Goal: Task Accomplishment & Management: Use online tool/utility

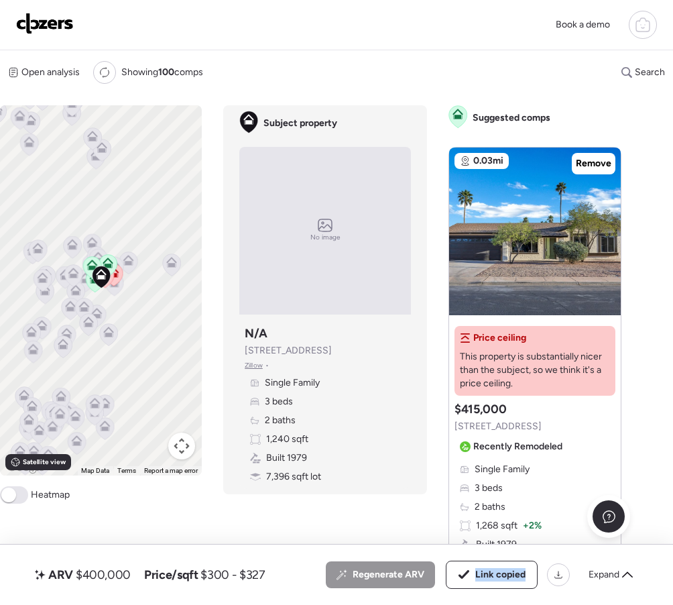
click at [63, 25] on img at bounding box center [45, 23] width 58 height 21
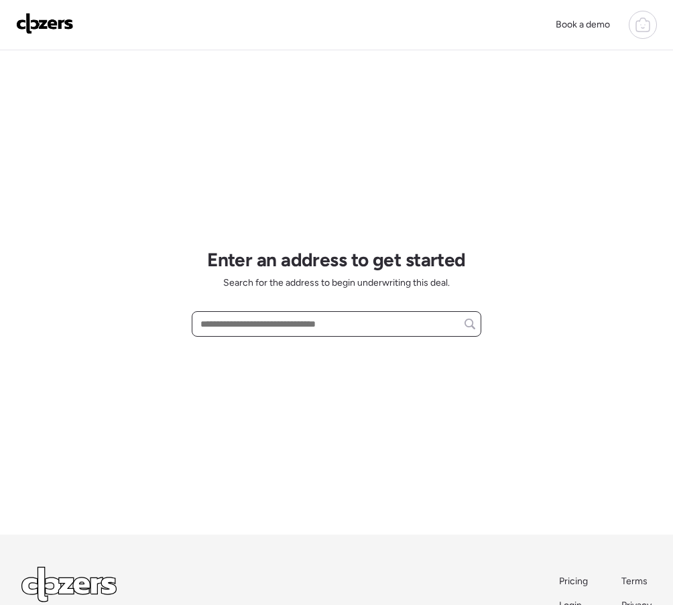
click at [222, 318] on input "text" at bounding box center [336, 323] width 277 height 19
paste input "**********"
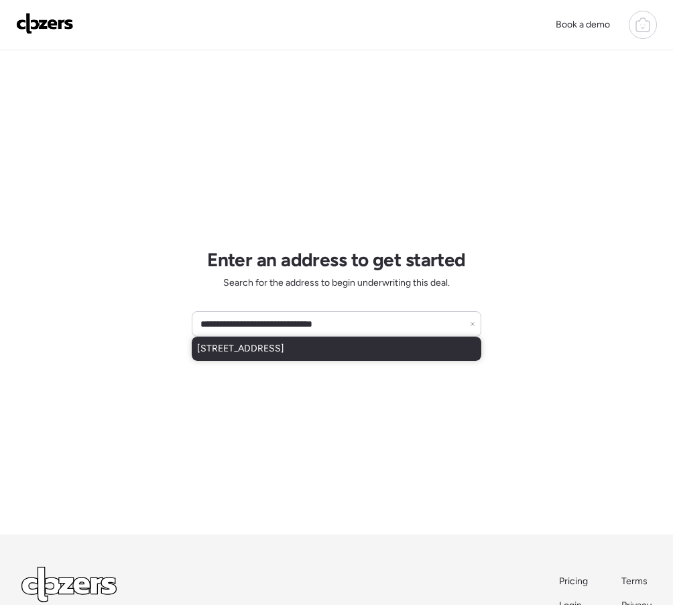
click at [256, 351] on span "287 Leisure World, Mesa, AZ, 85206" at bounding box center [240, 348] width 87 height 13
type input "**********"
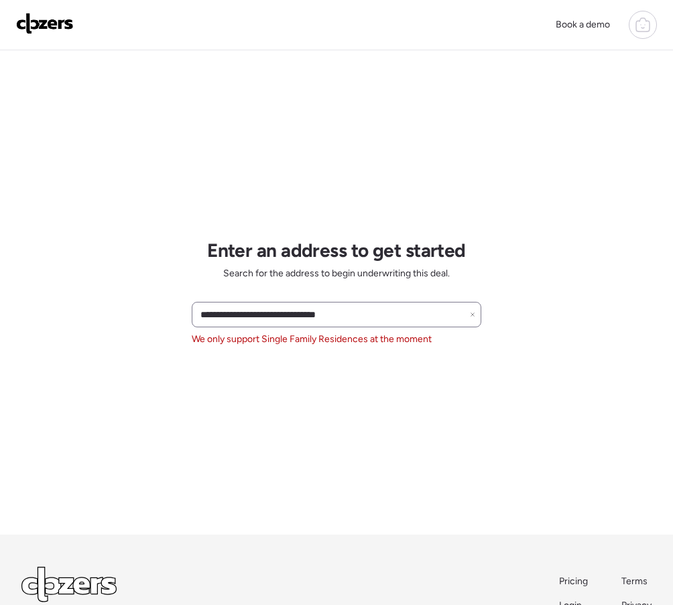
click at [473, 312] on icon at bounding box center [472, 314] width 5 height 5
click at [224, 314] on input "text" at bounding box center [336, 314] width 277 height 19
paste input "**********"
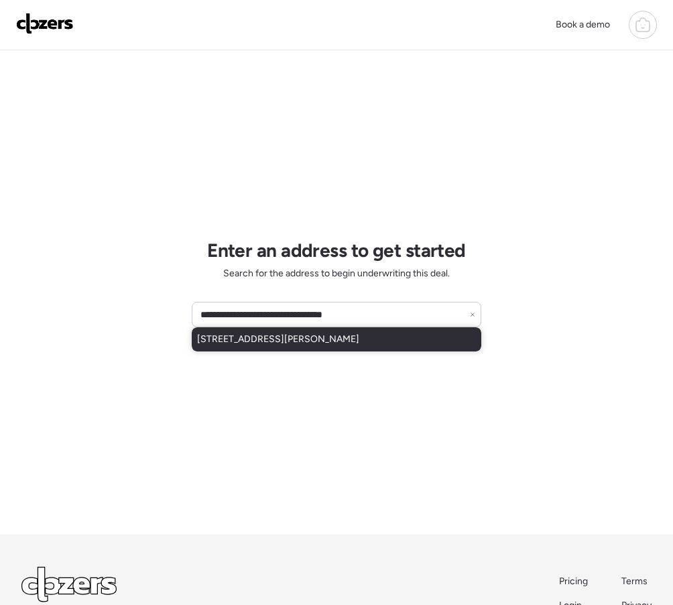
click at [241, 341] on span "2025 W Sherman St, Phoenix, AZ, 85009" at bounding box center [278, 338] width 162 height 13
type input "**********"
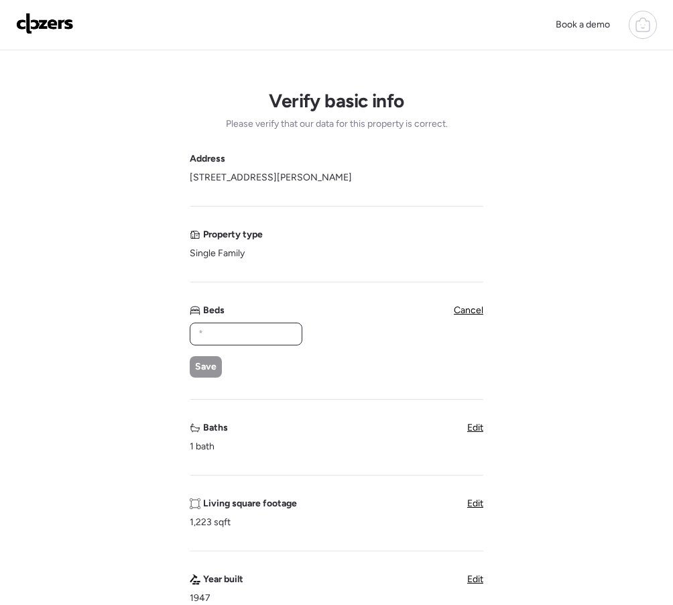
click at [215, 330] on input "text" at bounding box center [246, 333] width 101 height 19
type input "*"
click at [213, 363] on span "Save" at bounding box center [205, 366] width 21 height 13
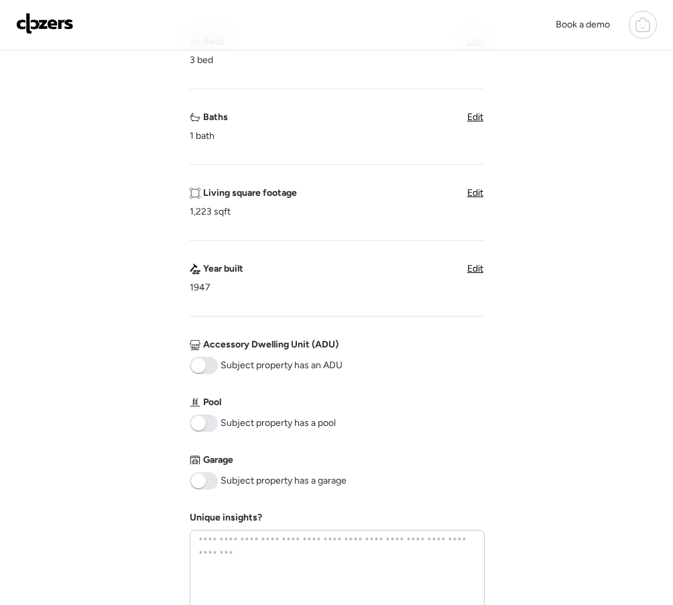
scroll to position [483, 0]
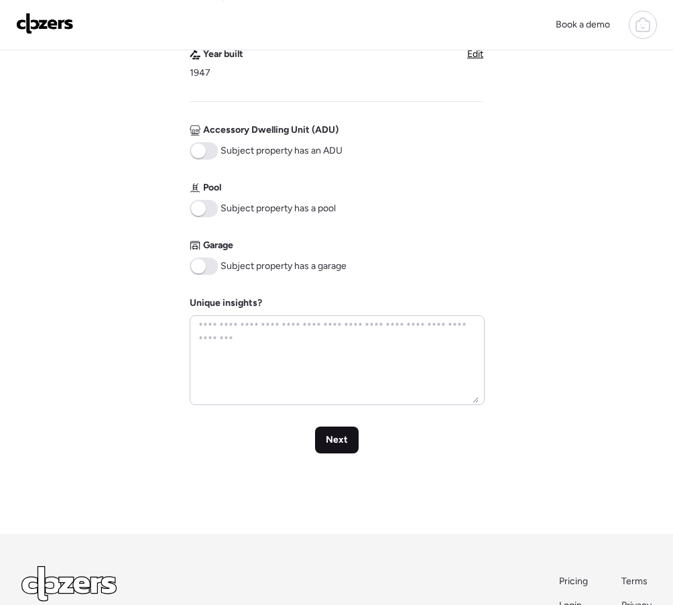
click at [324, 446] on div "Next" at bounding box center [337, 439] width 44 height 27
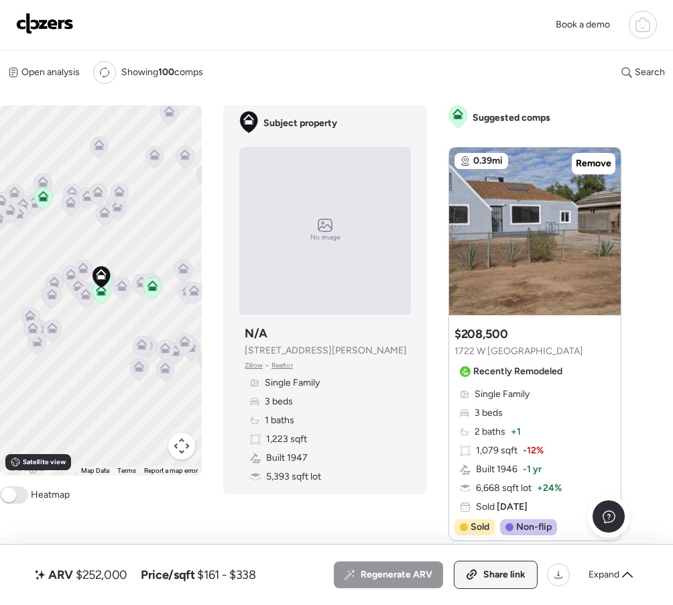
click at [480, 564] on div "Share link" at bounding box center [495, 574] width 82 height 27
click at [28, 23] on img at bounding box center [45, 23] width 58 height 21
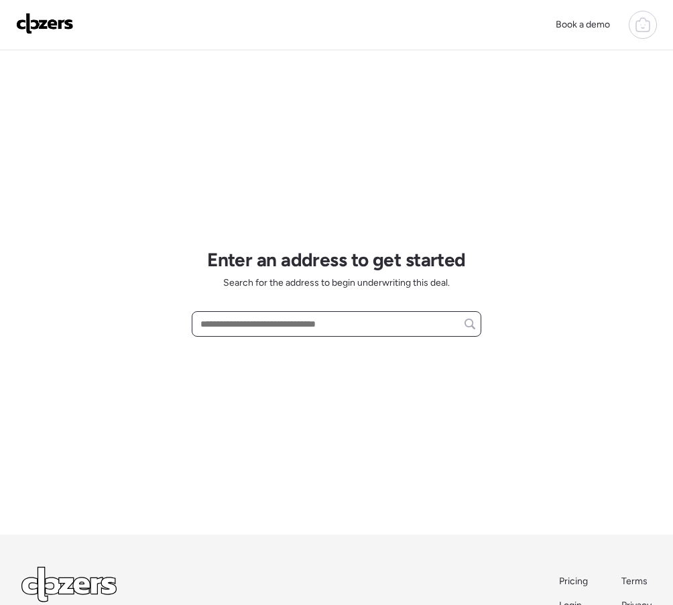
click at [242, 319] on input "text" at bounding box center [336, 323] width 277 height 19
paste input "**********"
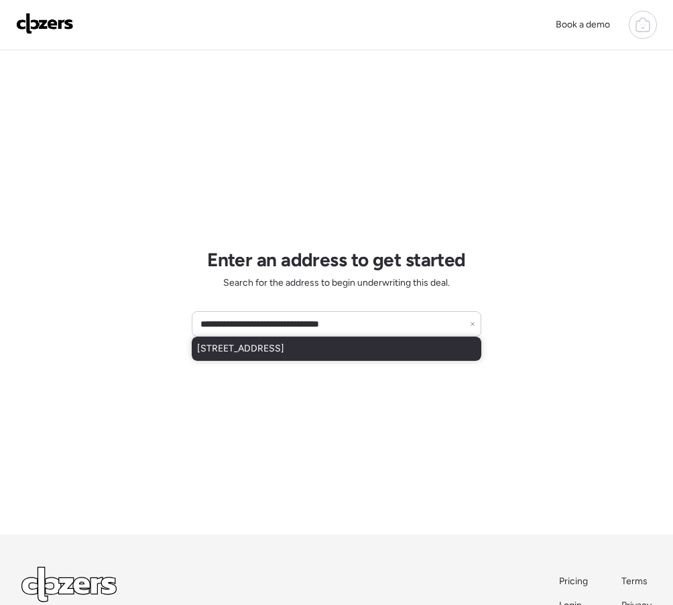
click at [248, 357] on div "[STREET_ADDRESS]" at bounding box center [337, 348] width 290 height 24
type input "**********"
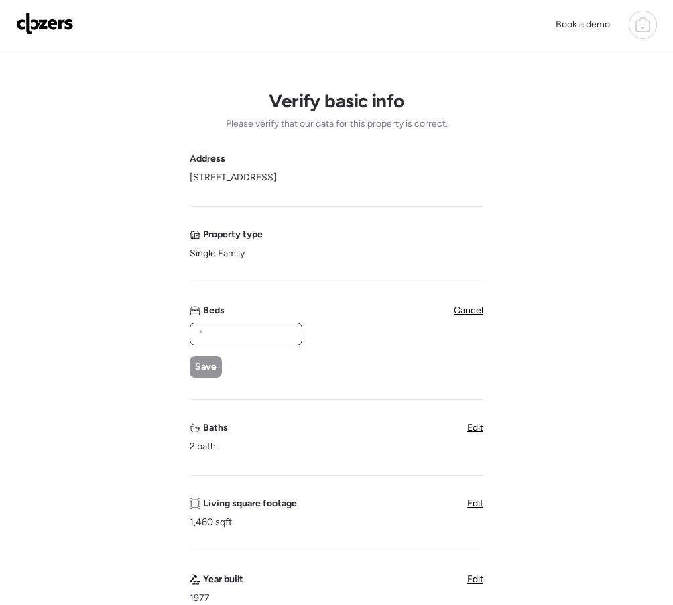
click at [219, 338] on input "text" at bounding box center [246, 333] width 101 height 19
type input "*"
click at [203, 370] on span "Save" at bounding box center [205, 366] width 21 height 13
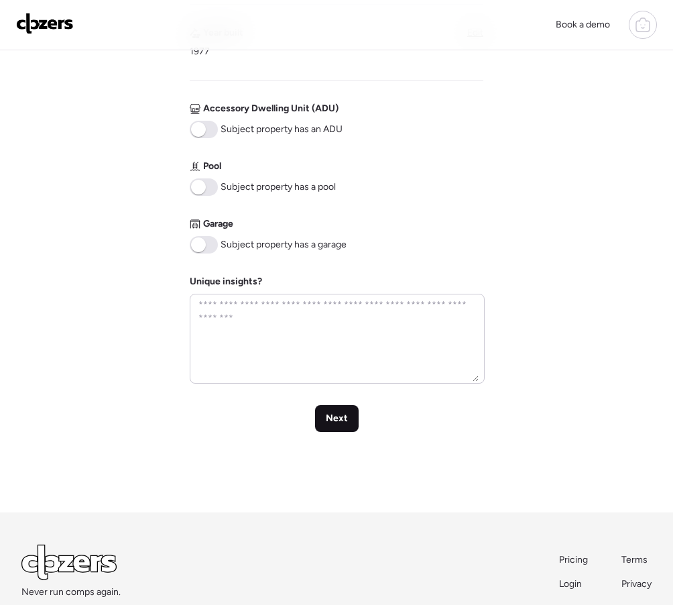
click at [349, 417] on div "Next" at bounding box center [337, 418] width 44 height 27
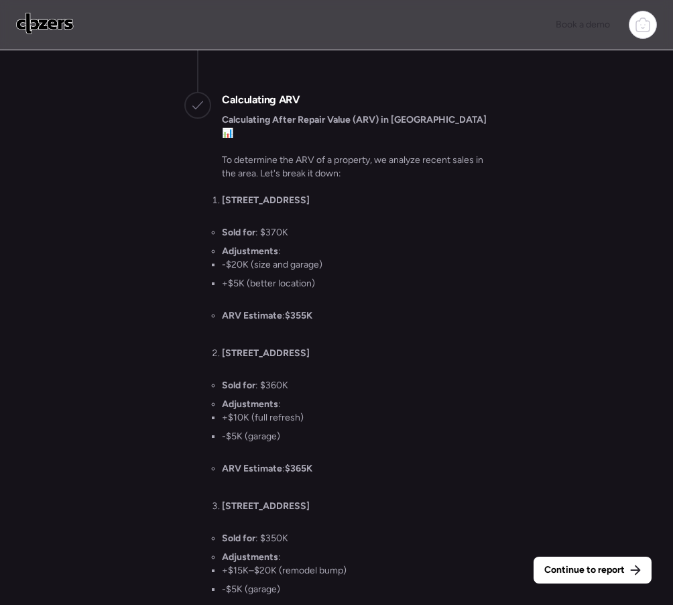
click at [557, 184] on div "Continue to report Gathering all comps... I found 100 possible comps near 5014 …" at bounding box center [336, 329] width 673 height 558
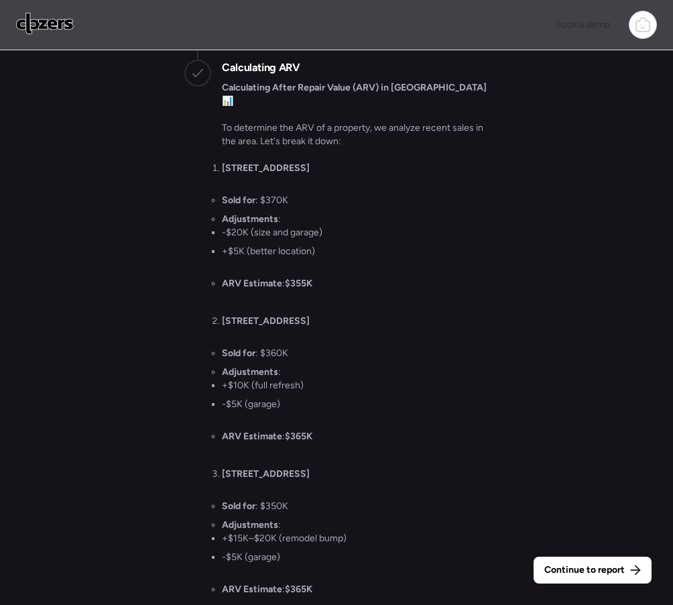
drag, startPoint x: 557, startPoint y: 184, endPoint x: 530, endPoint y: 172, distance: 30.0
click at [530, 172] on div "Continue to report Gathering all comps... I found 100 possible comps near 5014 …" at bounding box center [336, 329] width 673 height 558
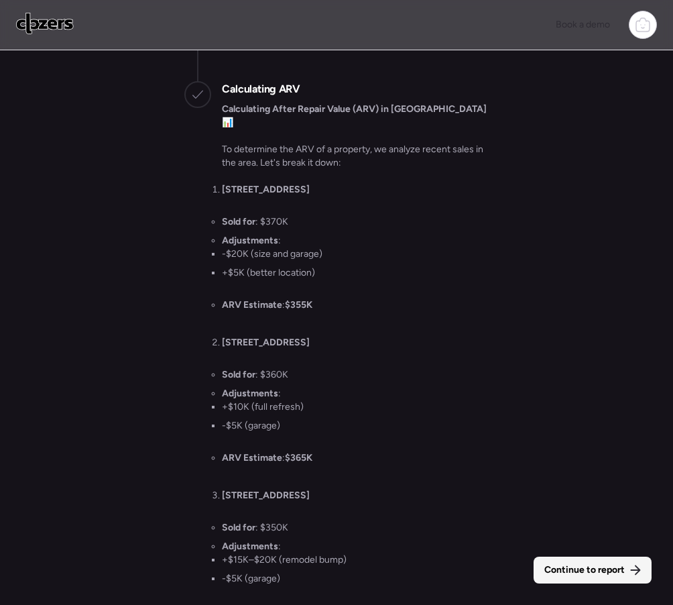
scroll to position [-417, 0]
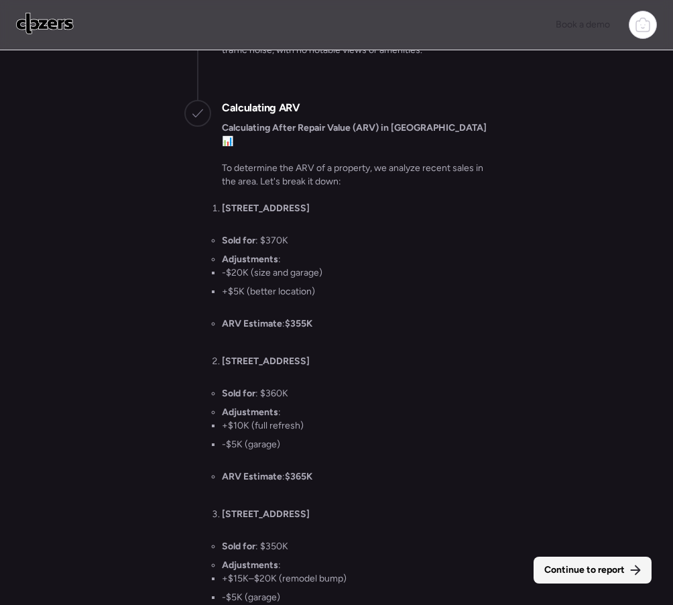
click at [579, 578] on div "Continue to report" at bounding box center [593, 569] width 118 height 27
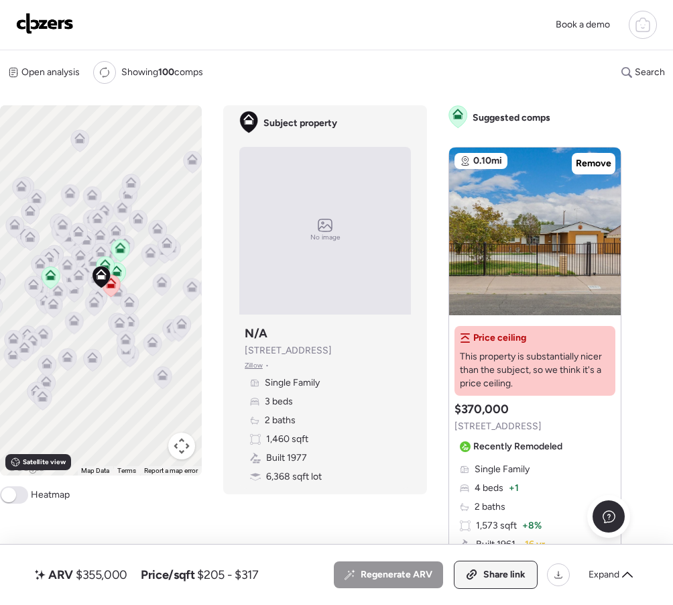
click at [483, 565] on div "Share link" at bounding box center [495, 574] width 82 height 27
click at [25, 17] on img at bounding box center [45, 23] width 58 height 21
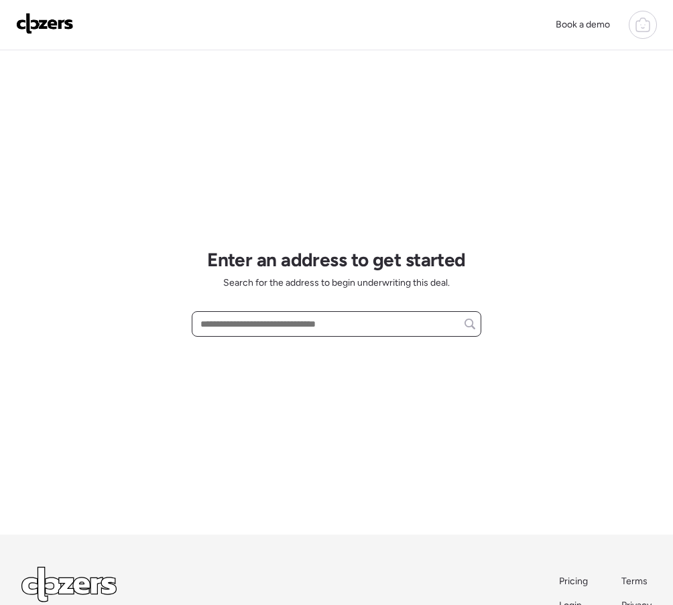
click at [232, 322] on input "text" at bounding box center [336, 323] width 277 height 19
paste input "**********"
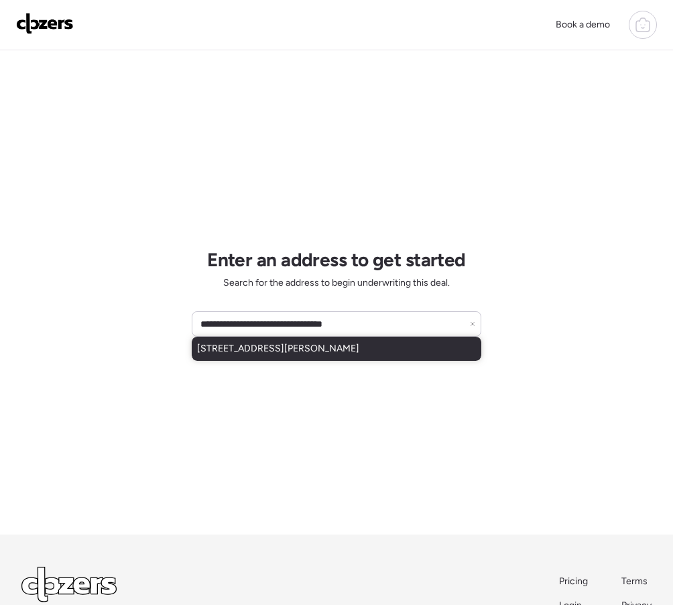
click at [274, 353] on span "3107 W Corrine Dr, Phoenix, AZ, 85029" at bounding box center [278, 348] width 162 height 13
type input "**********"
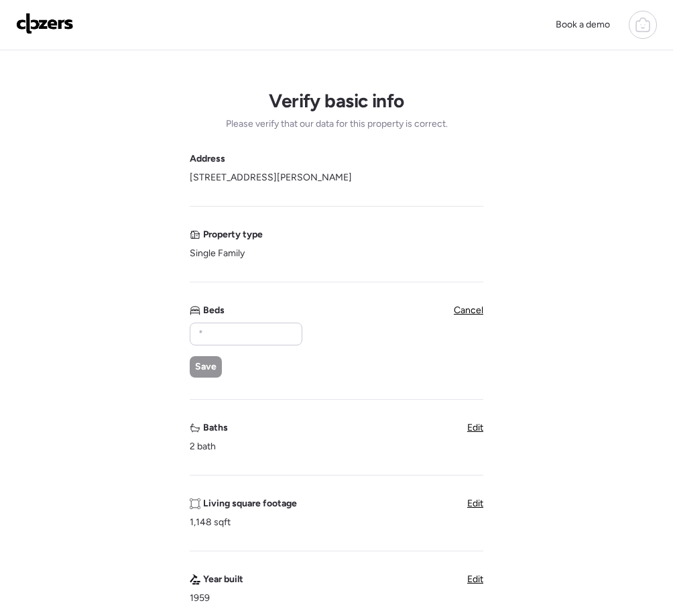
click at [251, 346] on div "Save" at bounding box center [245, 349] width 111 height 55
click at [251, 343] on input "text" at bounding box center [246, 333] width 101 height 19
type input "*"
click at [216, 363] on span "Save" at bounding box center [205, 366] width 21 height 13
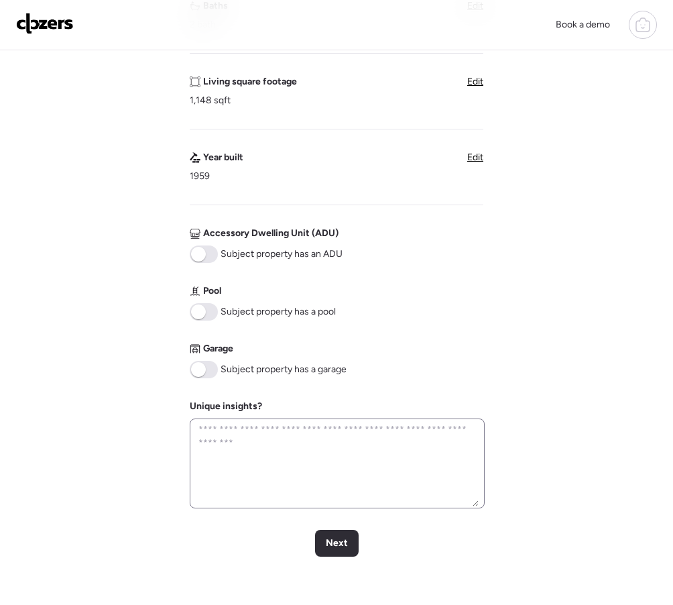
scroll to position [488, 0]
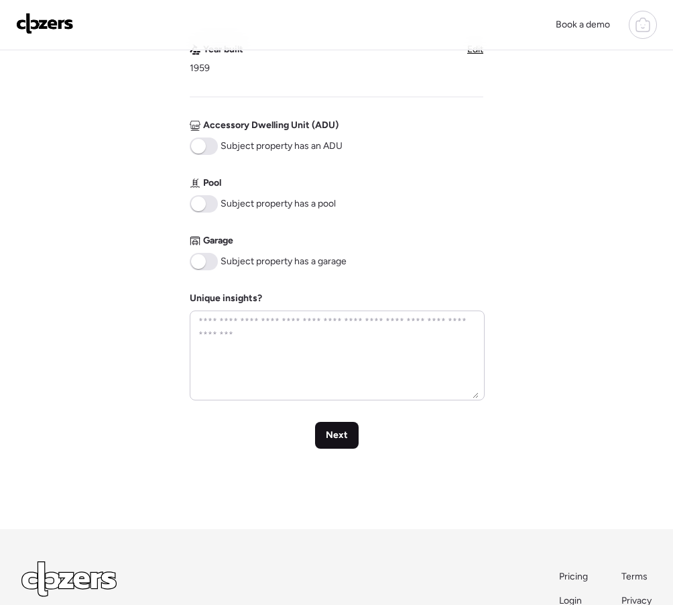
click at [350, 444] on div "Next" at bounding box center [337, 435] width 44 height 27
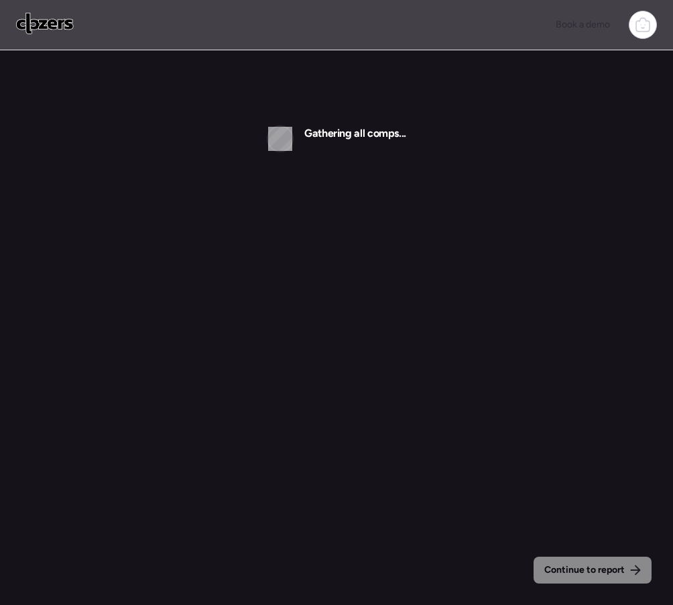
click at [57, 21] on img at bounding box center [45, 23] width 58 height 21
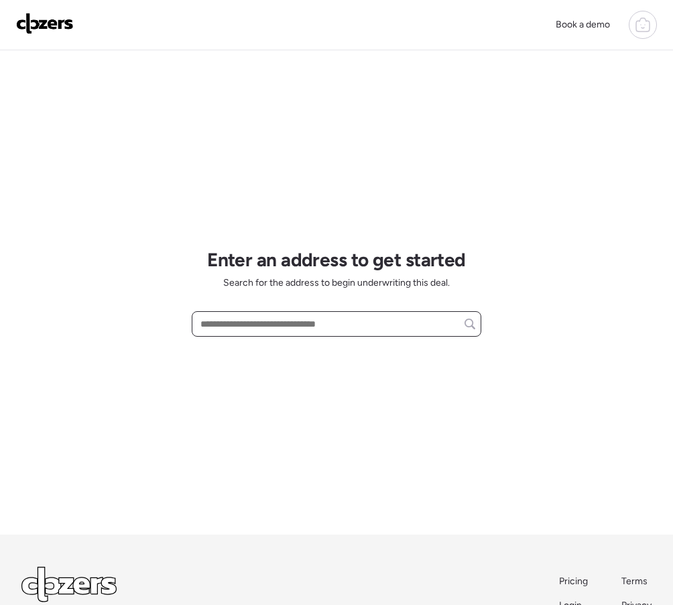
click at [228, 326] on input "text" at bounding box center [336, 323] width 277 height 19
paste input "**********"
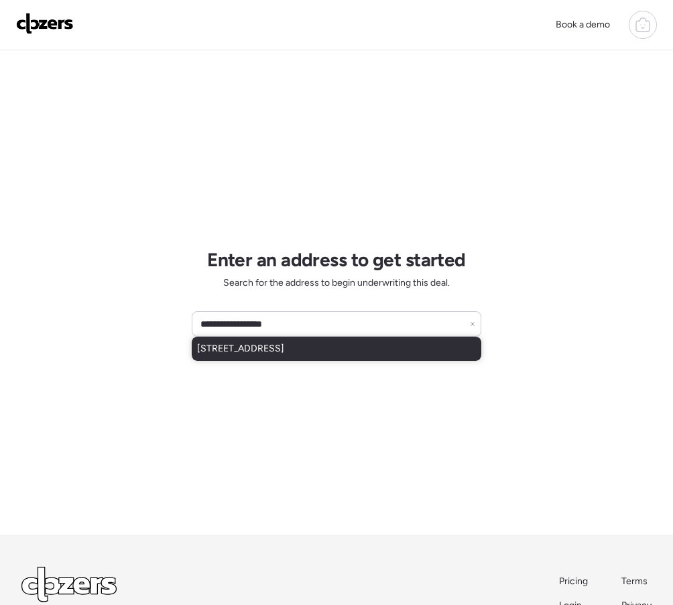
click at [265, 353] on span "42211 N Spur Cross Rd, Cave Creek, AZ, 85331" at bounding box center [240, 348] width 87 height 13
type input "**********"
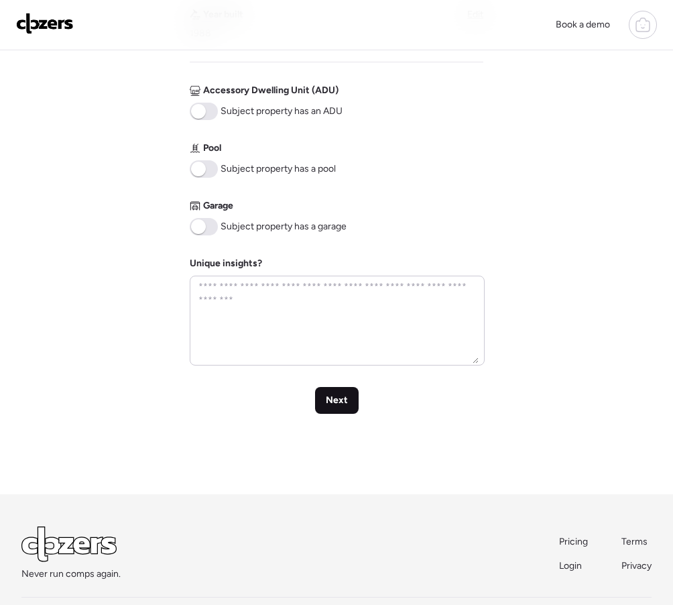
scroll to position [525, 0]
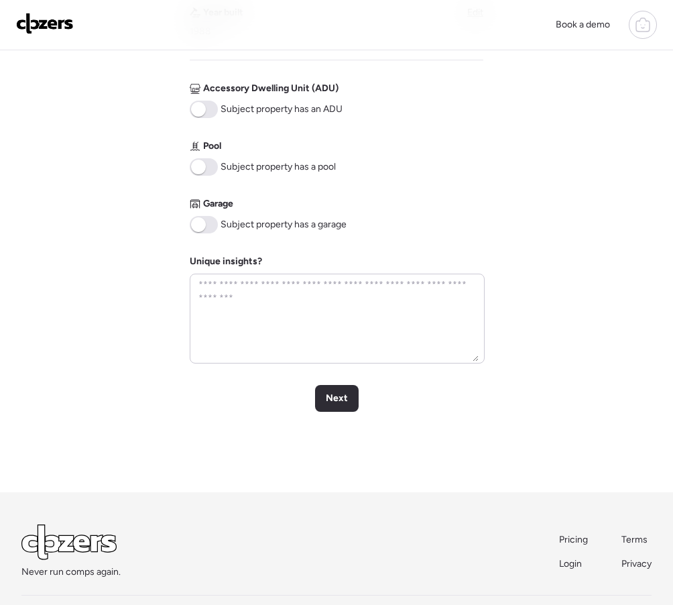
drag, startPoint x: 198, startPoint y: 229, endPoint x: 203, endPoint y: 235, distance: 7.1
click at [199, 229] on span at bounding box center [198, 224] width 15 height 15
click at [325, 388] on div "Next" at bounding box center [337, 398] width 44 height 27
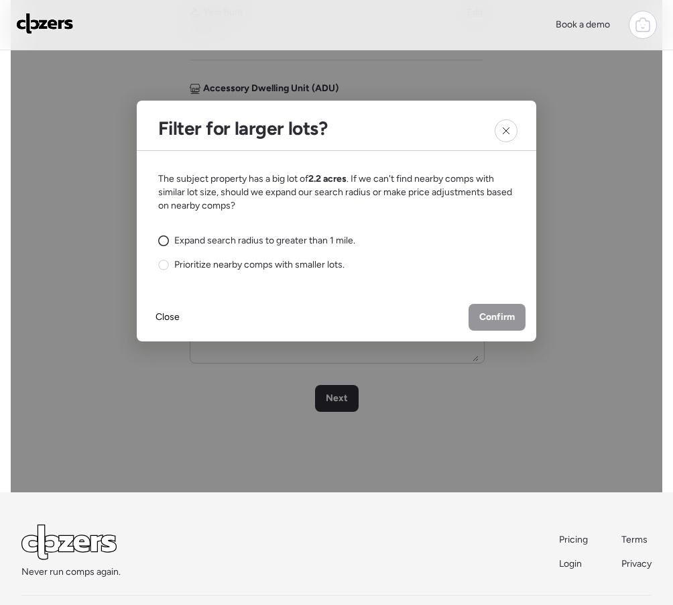
click at [168, 237] on icon at bounding box center [163, 240] width 11 height 11
click at [487, 308] on div "Confirm" at bounding box center [497, 317] width 57 height 27
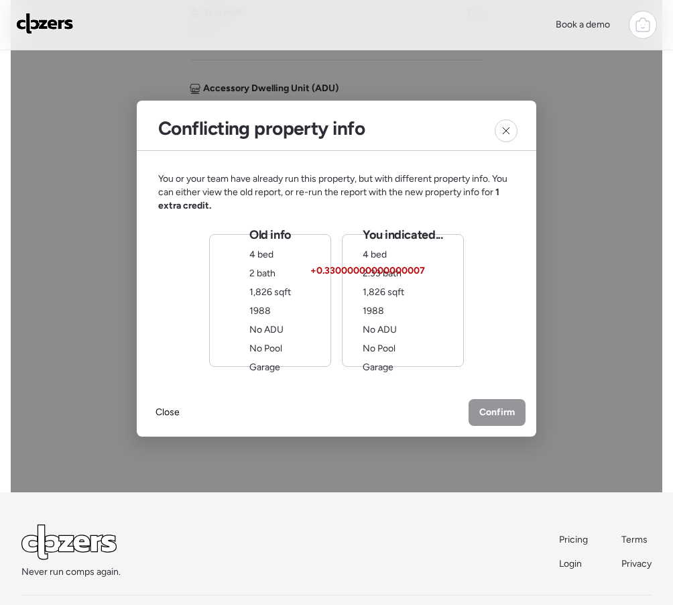
click at [316, 304] on div "Old info 4 bed 2 bath 1,826 sqft 1988 No ADU No Pool Garage" at bounding box center [270, 300] width 122 height 133
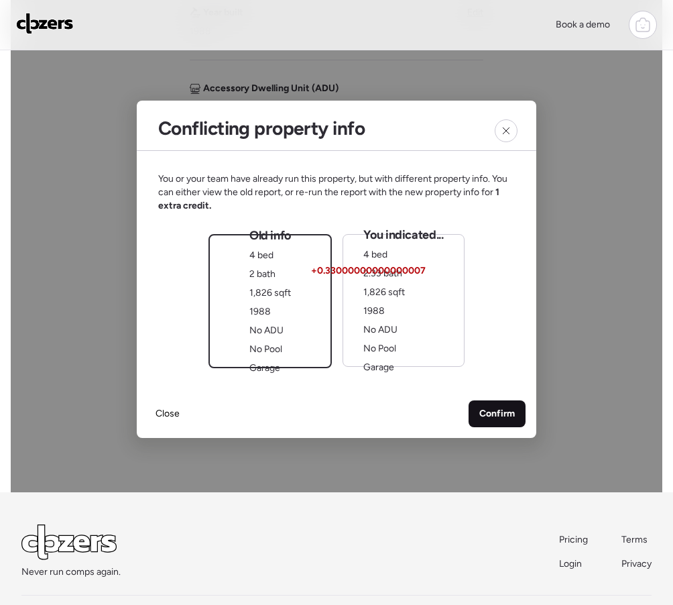
click at [476, 410] on div "Confirm" at bounding box center [497, 413] width 57 height 27
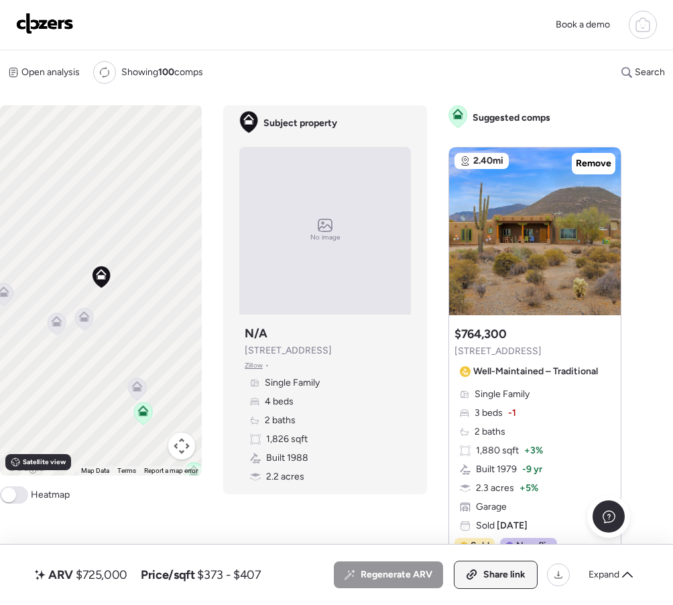
click at [482, 568] on div "Share link" at bounding box center [495, 574] width 82 height 27
click at [43, 25] on img at bounding box center [45, 23] width 58 height 21
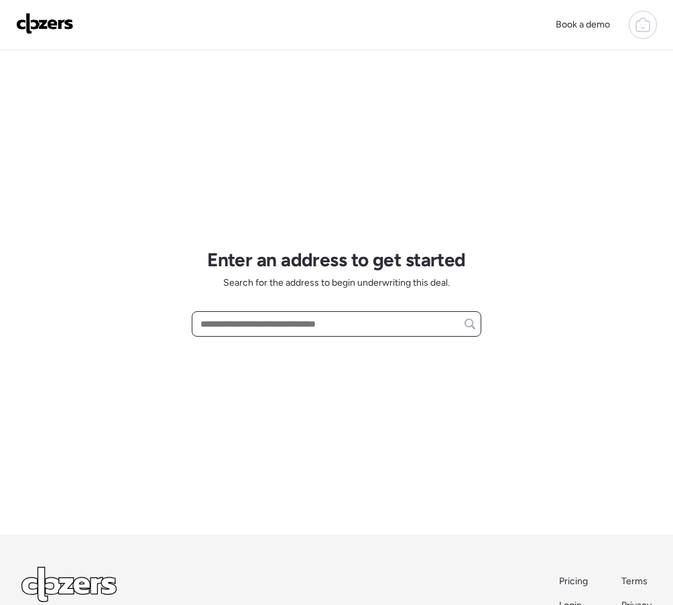
click at [257, 324] on input "text" at bounding box center [336, 323] width 277 height 19
paste input "**********"
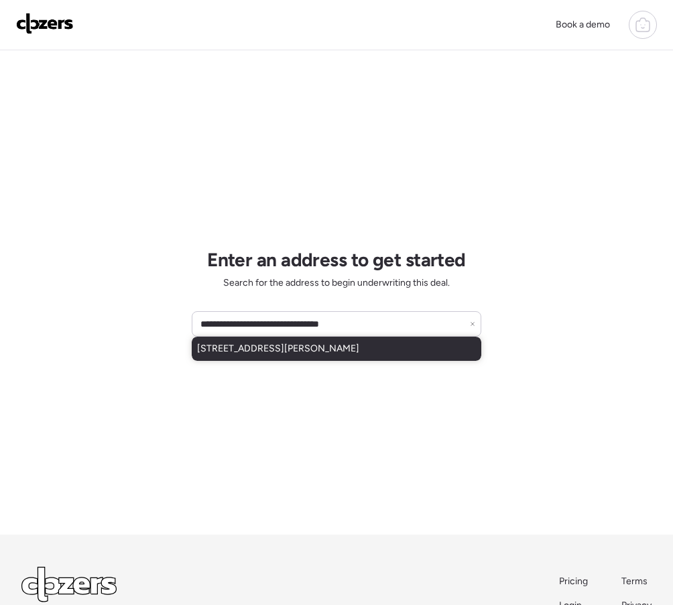
click at [298, 346] on span "[STREET_ADDRESS][PERSON_NAME]" at bounding box center [278, 348] width 162 height 13
type input "**********"
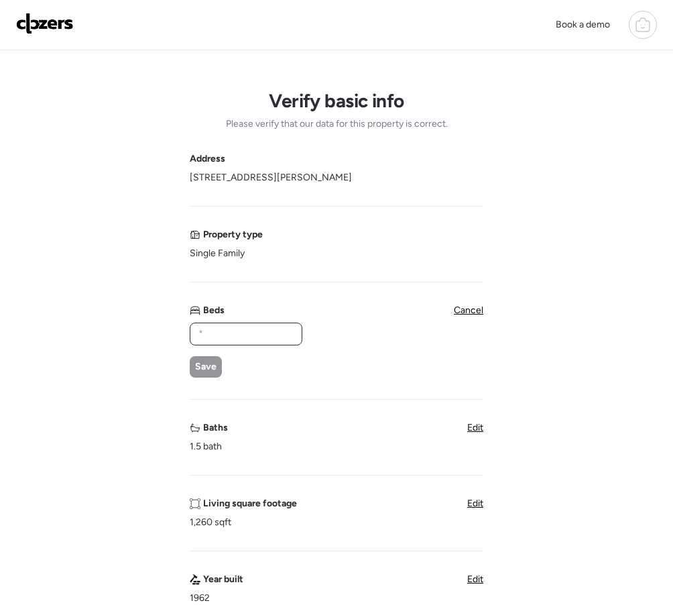
click at [233, 332] on input "text" at bounding box center [246, 333] width 101 height 19
type input "*"
click at [210, 357] on div "Save" at bounding box center [206, 366] width 32 height 21
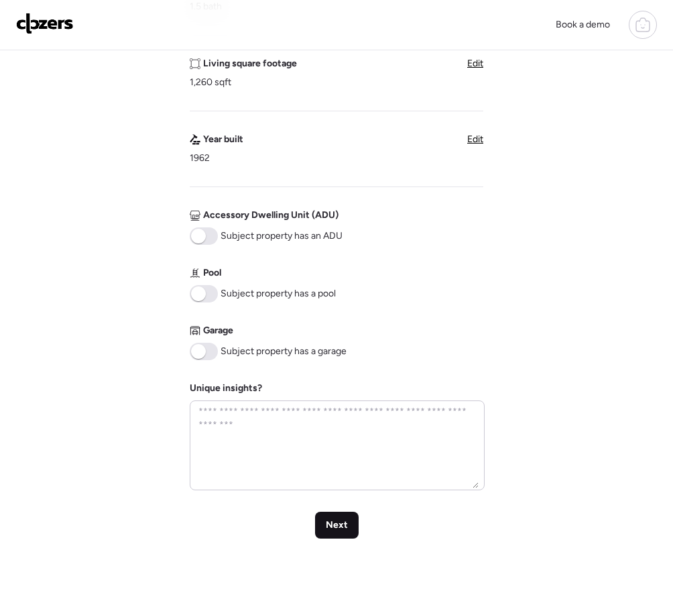
click at [338, 516] on div "Next" at bounding box center [337, 524] width 44 height 27
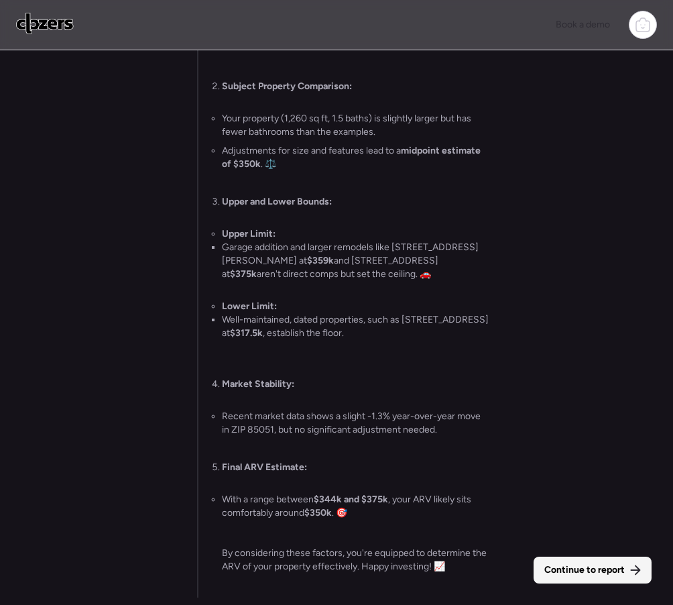
click at [617, 569] on span "Continue to report" at bounding box center [584, 569] width 80 height 13
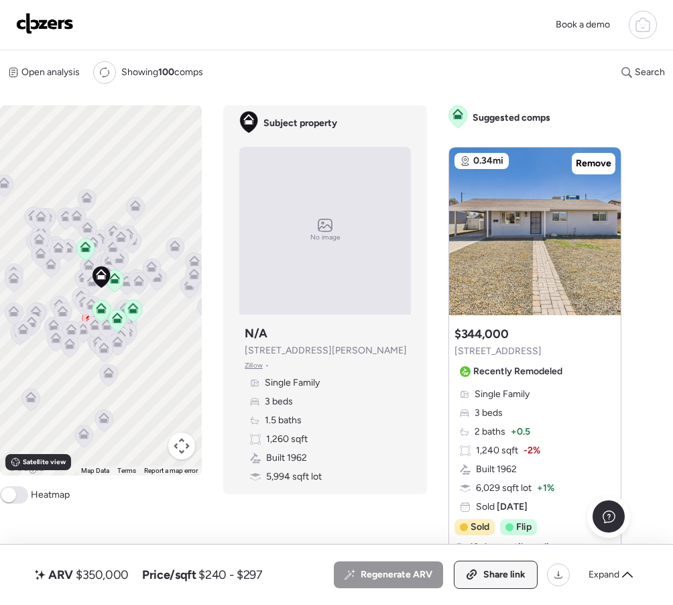
click at [492, 570] on span "Share link" at bounding box center [504, 574] width 42 height 13
click at [60, 23] on img at bounding box center [45, 23] width 58 height 21
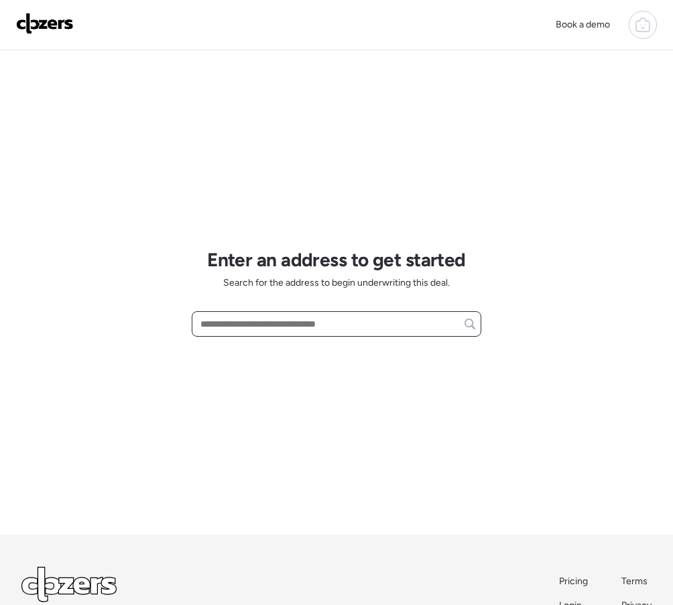
click at [251, 330] on input "text" at bounding box center [336, 323] width 277 height 19
paste input "**********"
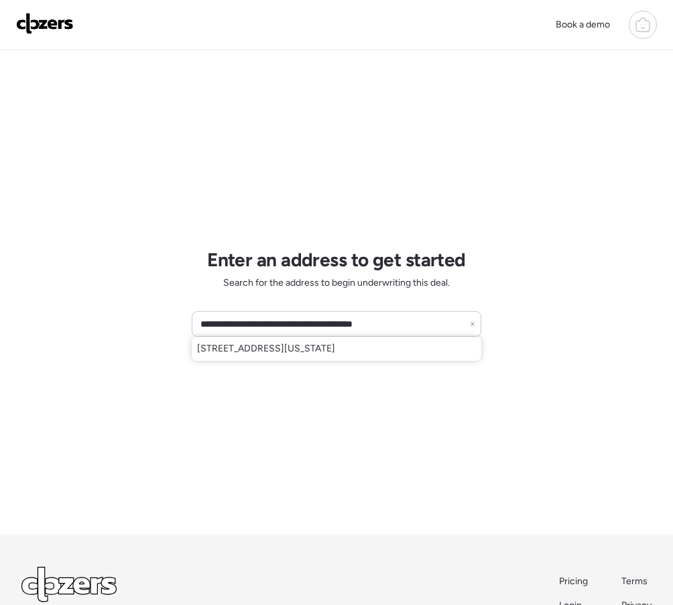
drag, startPoint x: 271, startPoint y: 353, endPoint x: 230, endPoint y: 361, distance: 42.2
click at [270, 353] on span "[STREET_ADDRESS][US_STATE]" at bounding box center [266, 348] width 138 height 13
type input "**********"
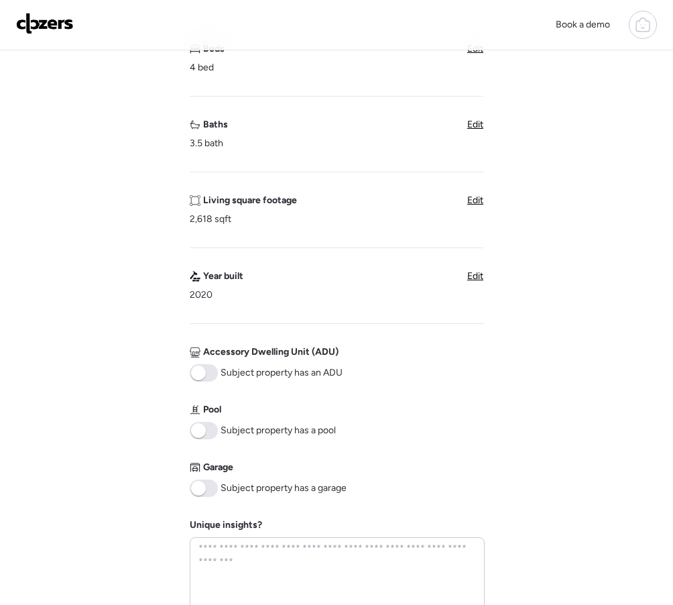
scroll to position [282, 0]
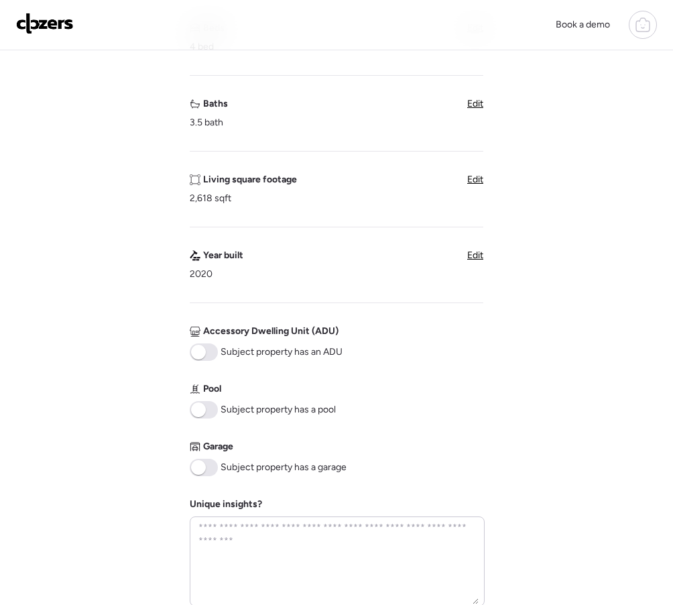
click at [201, 462] on span at bounding box center [198, 467] width 15 height 15
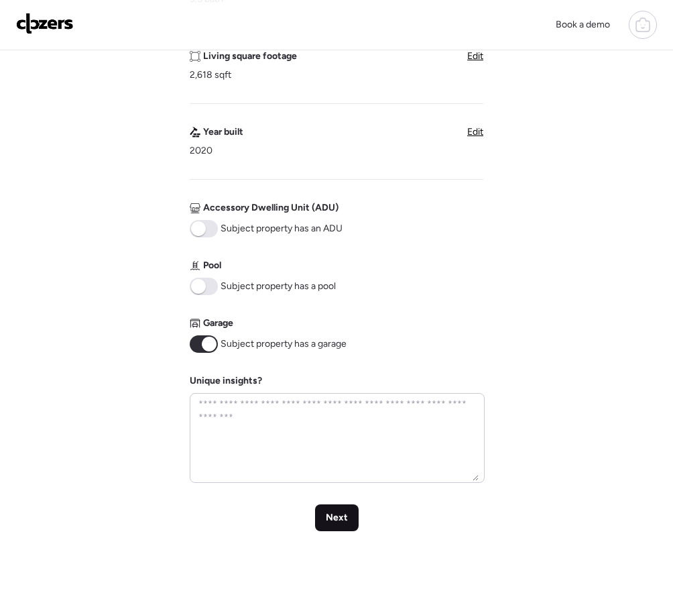
scroll to position [415, 0]
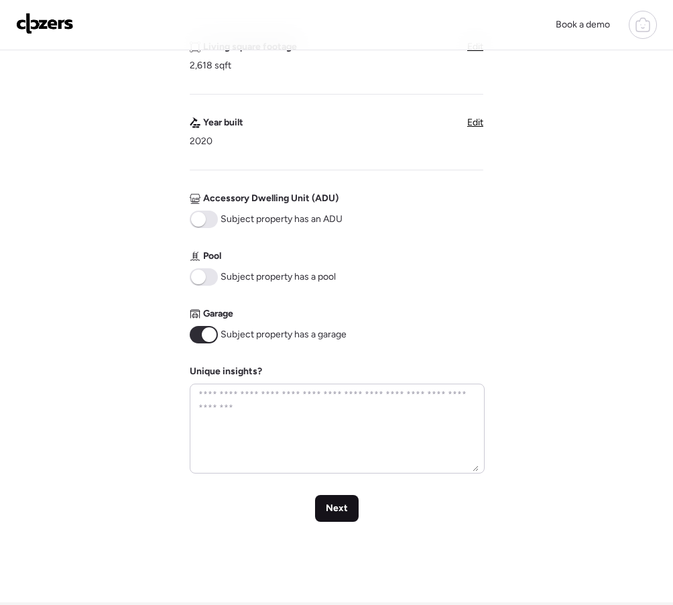
click at [342, 508] on span "Next" at bounding box center [337, 507] width 22 height 13
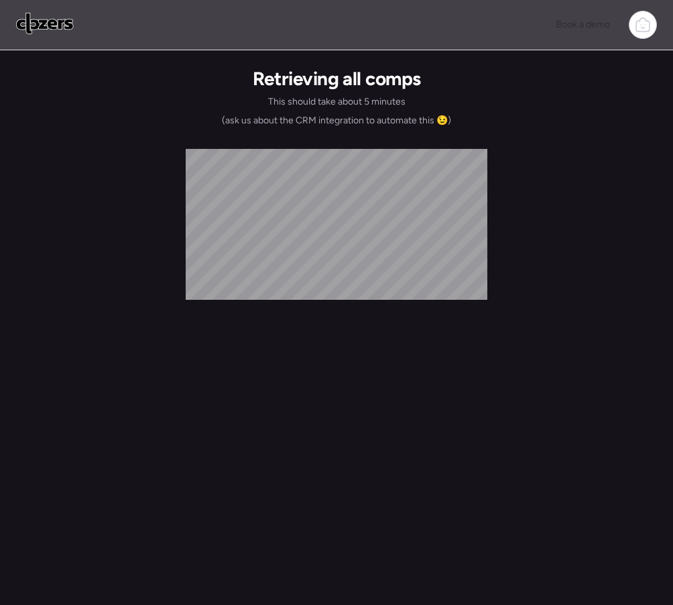
scroll to position [0, 0]
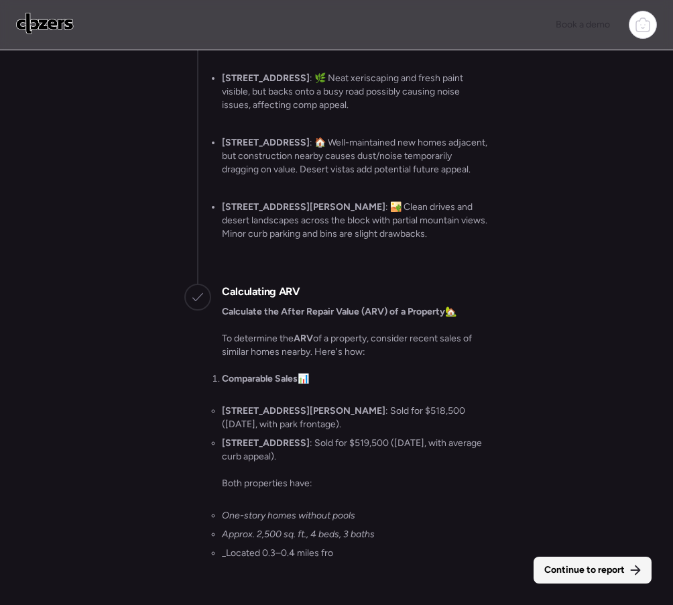
click at [574, 565] on span "Continue to report" at bounding box center [584, 569] width 80 height 13
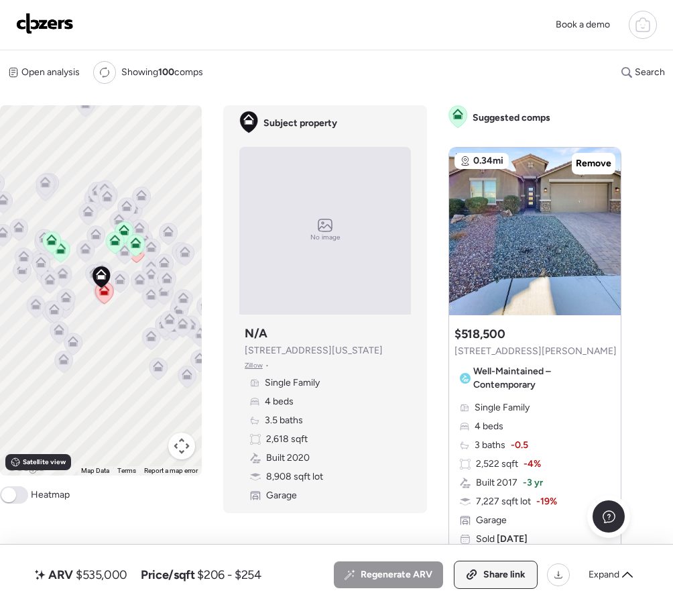
click at [484, 572] on span "Share link" at bounding box center [504, 574] width 42 height 13
